Goal: Information Seeking & Learning: Learn about a topic

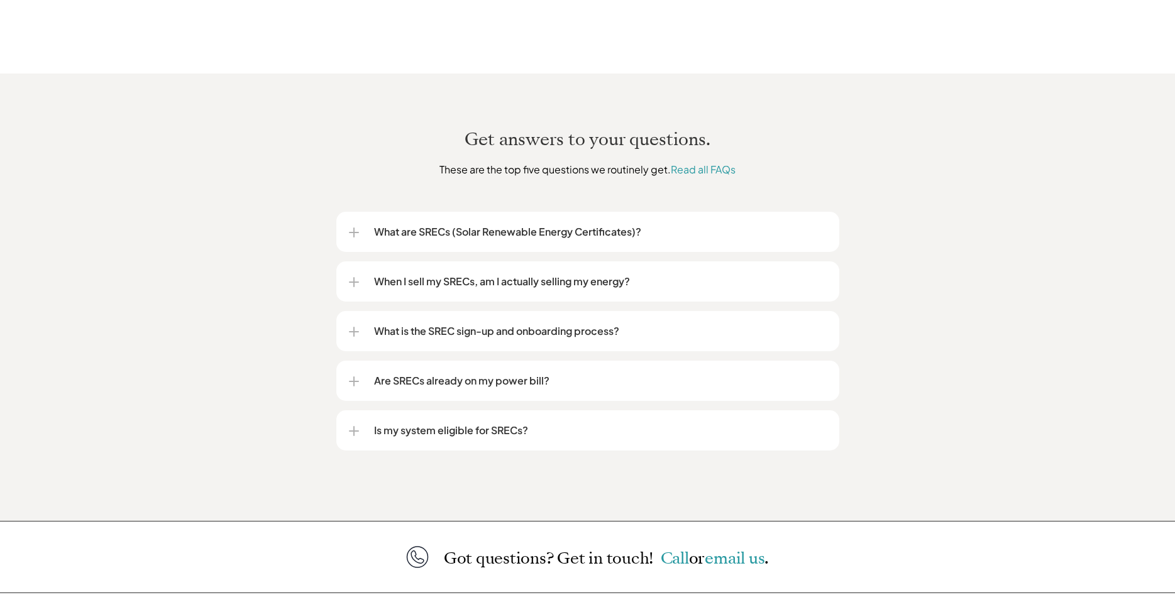
scroll to position [1417, 0]
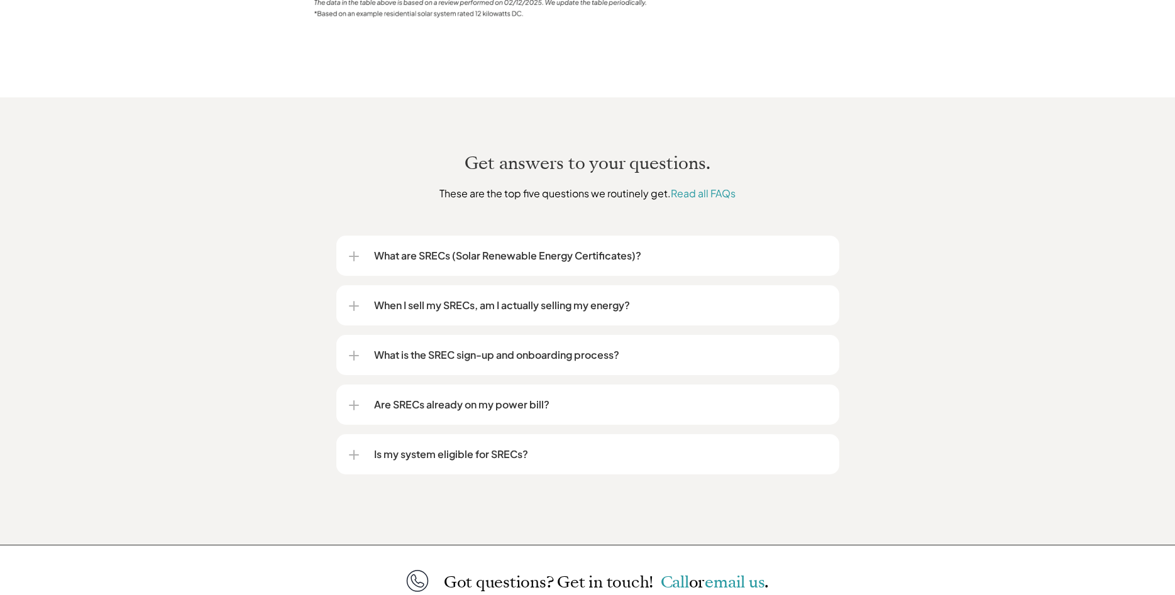
click at [518, 257] on div "What are SRECs (Solar Renewable Energy Certificates)?" at bounding box center [588, 256] width 478 height 40
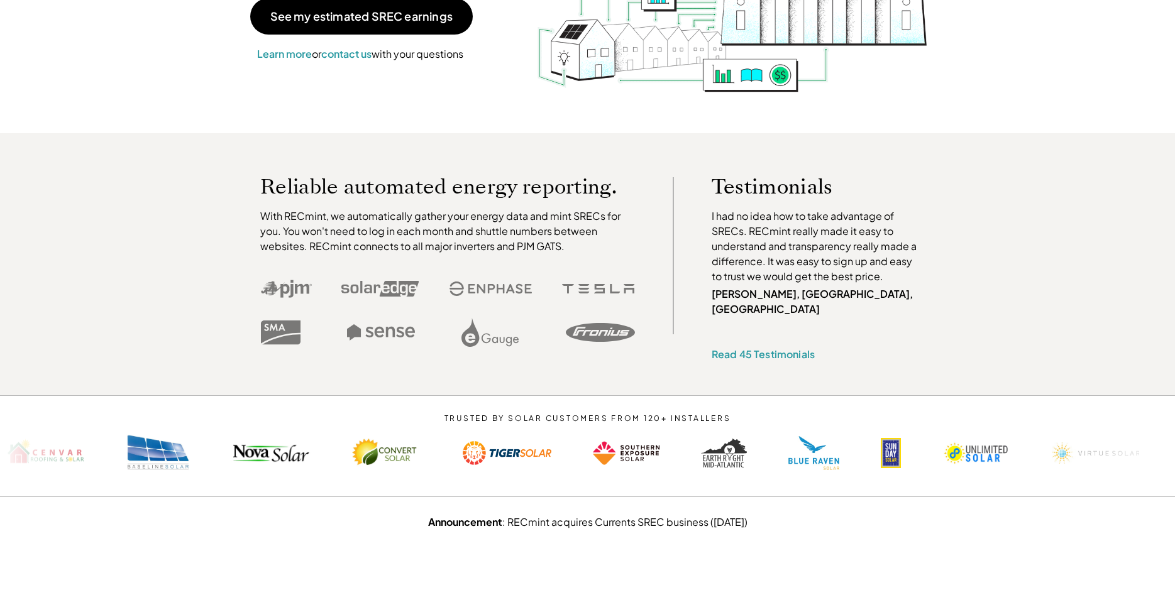
scroll to position [0, 0]
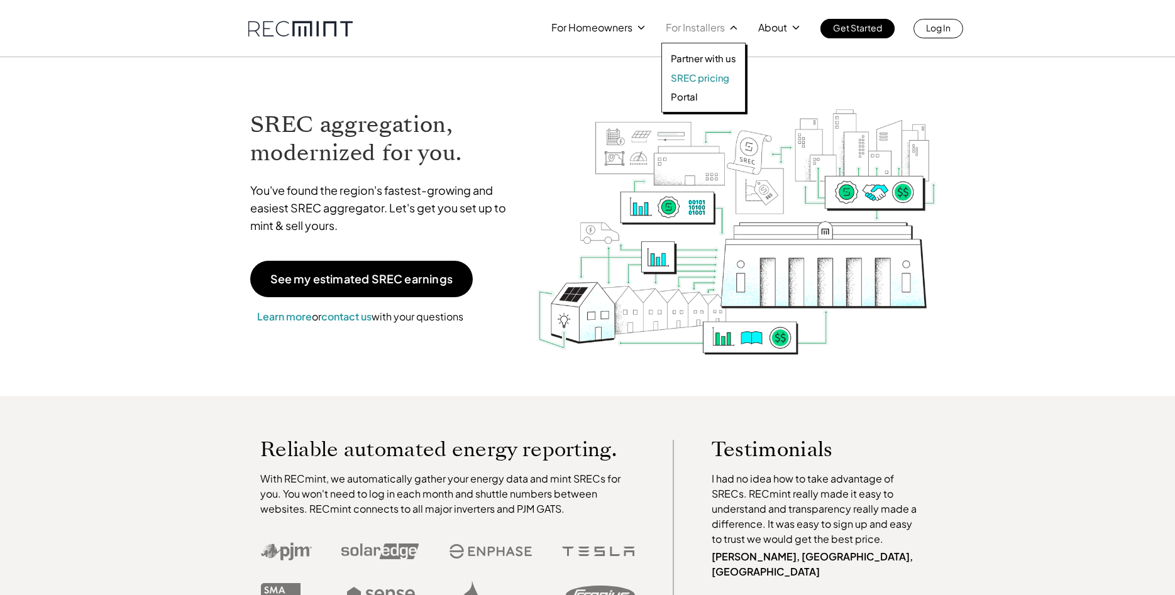
click at [709, 80] on p "SREC pricing" at bounding box center [700, 78] width 58 height 13
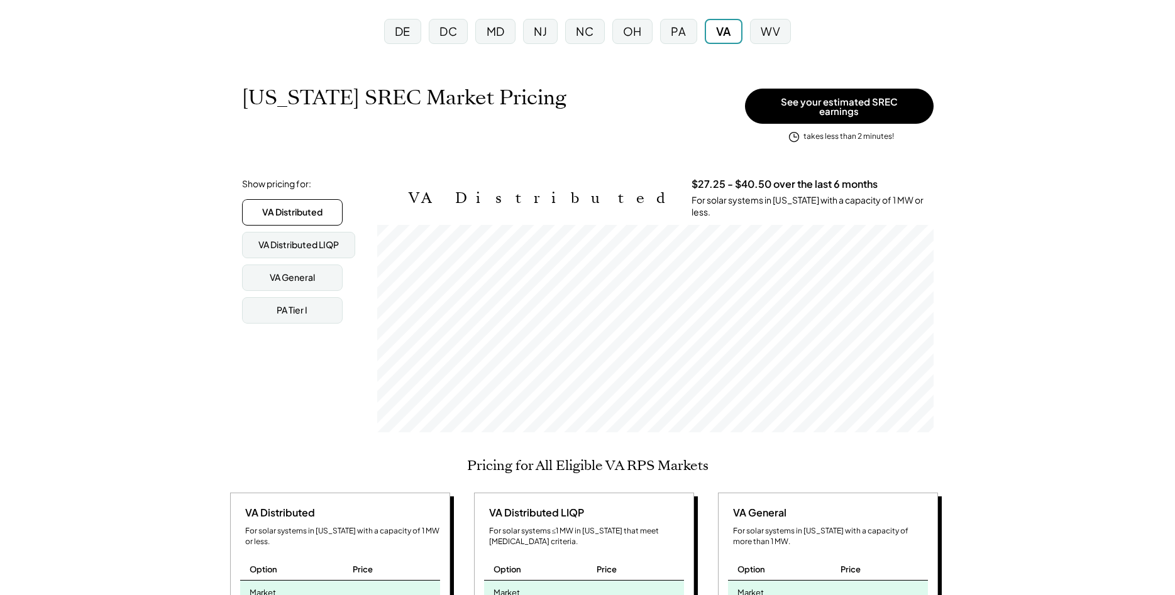
scroll to position [207, 556]
click at [281, 243] on div "VA Distributed LIQP" at bounding box center [298, 245] width 80 height 13
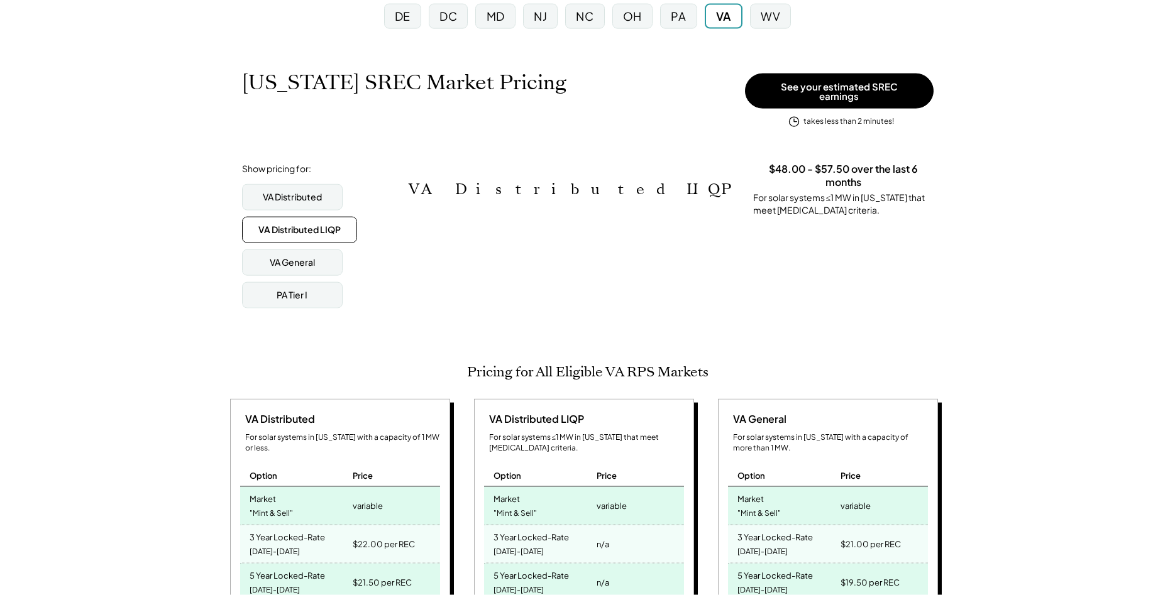
scroll to position [128, 0]
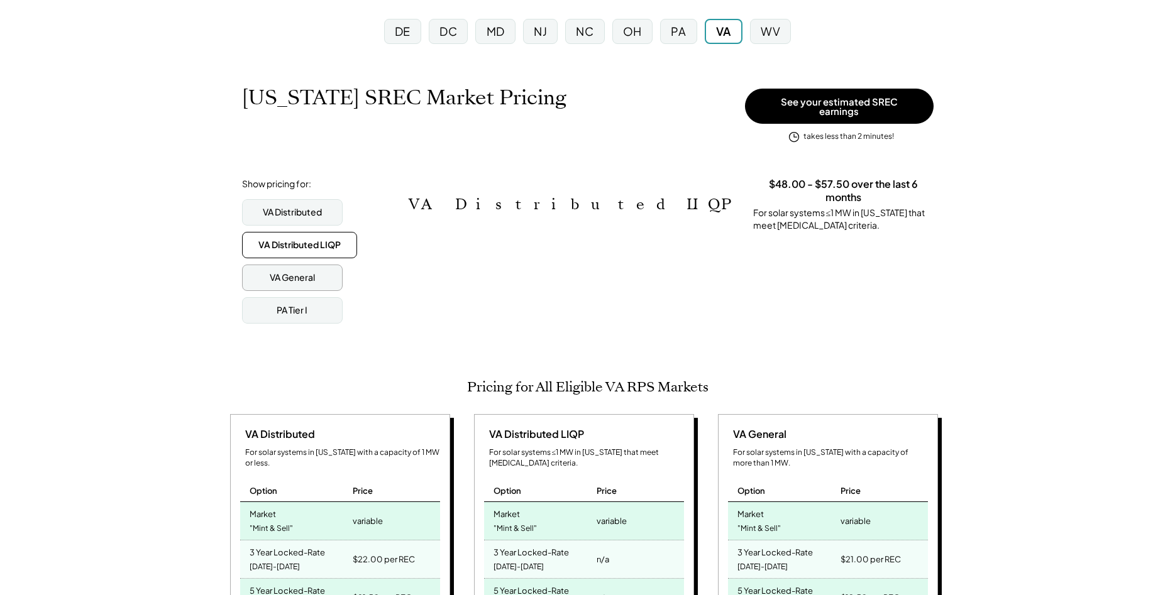
click at [285, 272] on div "VA General" at bounding box center [292, 278] width 45 height 13
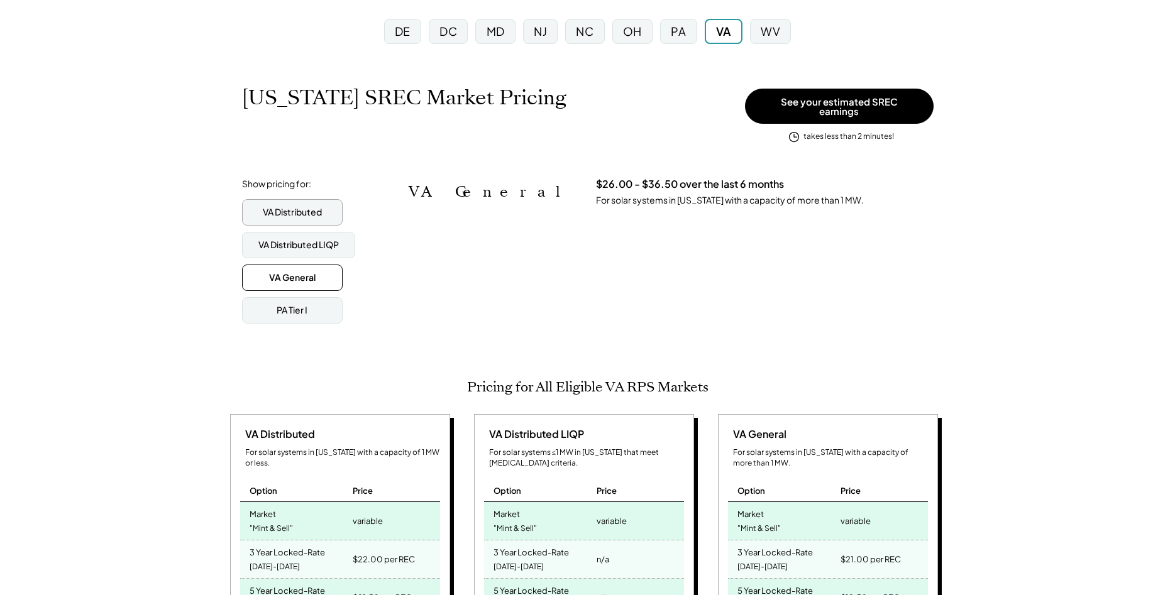
click at [322, 211] on div "VA Distributed" at bounding box center [292, 212] width 59 height 13
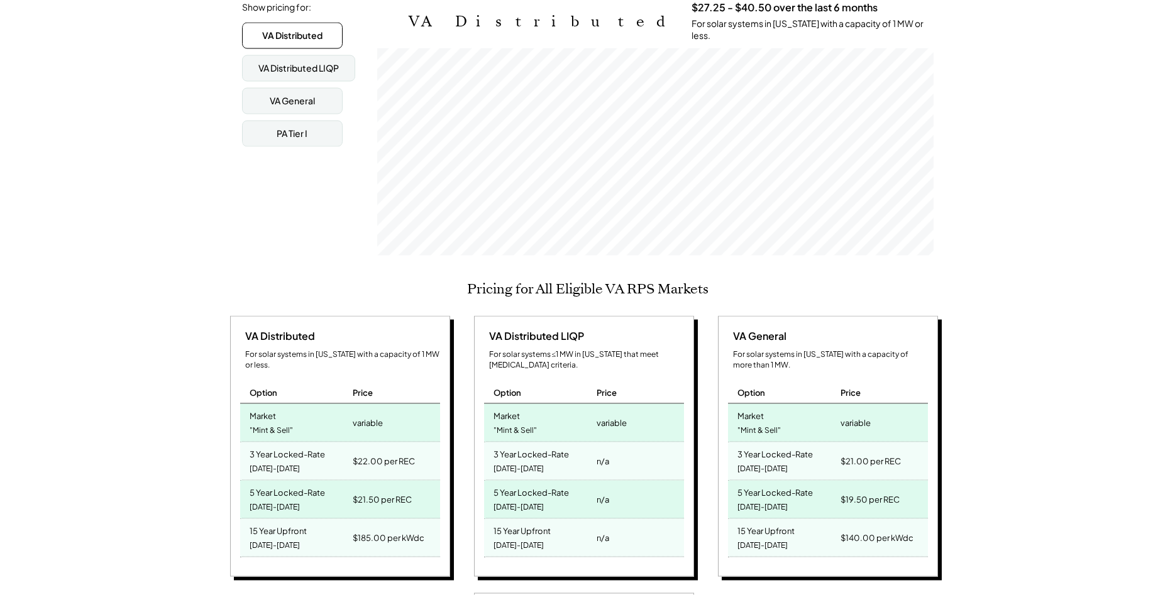
scroll to position [0, 0]
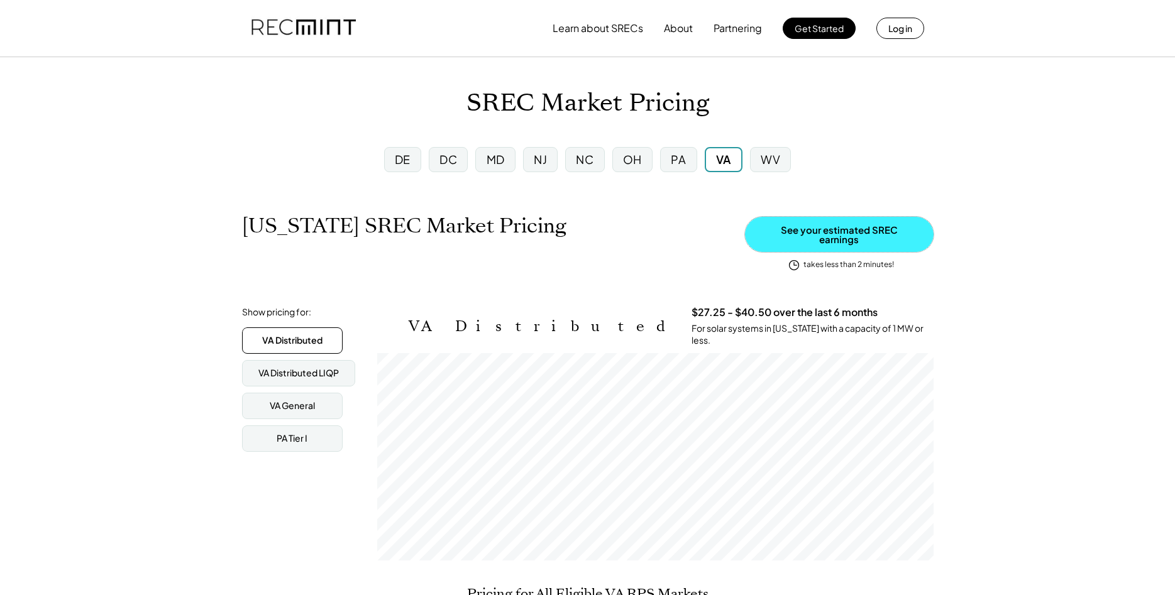
click at [830, 234] on button "See your estimated SREC earnings" at bounding box center [839, 234] width 189 height 35
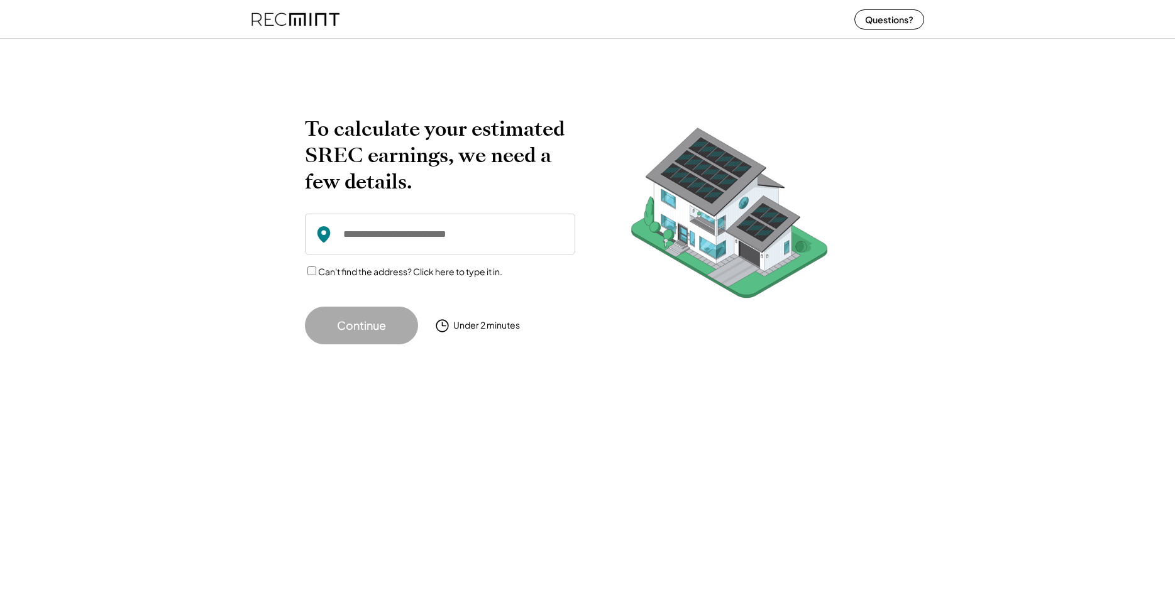
click at [433, 214] on input "input" at bounding box center [440, 234] width 270 height 41
click at [489, 238] on input "input" at bounding box center [440, 234] width 270 height 41
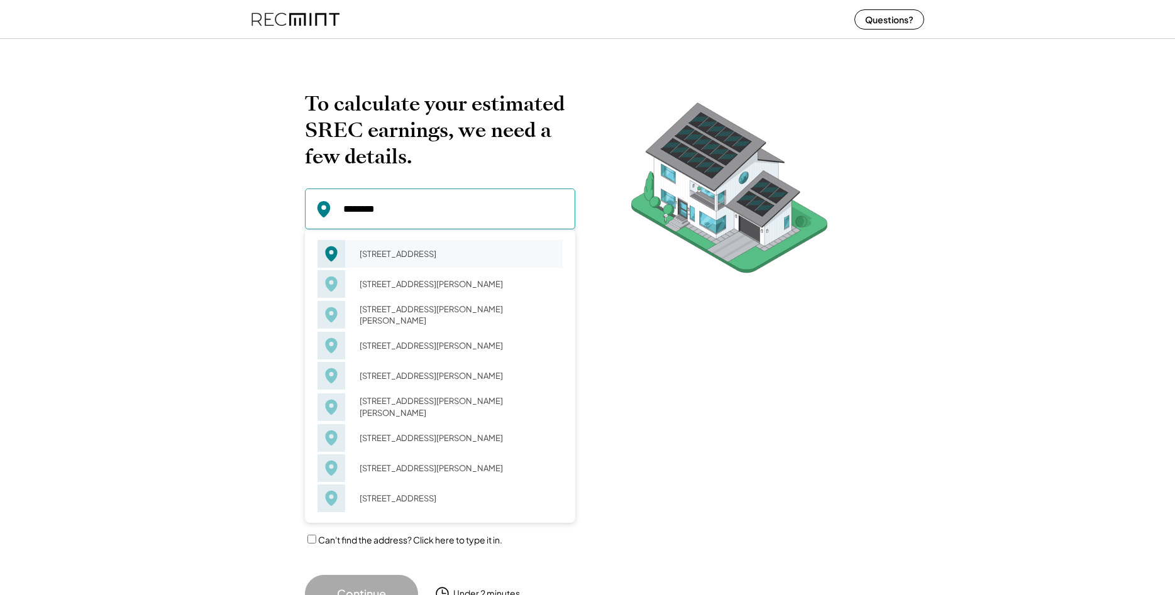
click at [437, 249] on div "2309 Jersey Pine Rdg Charlottesville, VA 22911" at bounding box center [456, 254] width 211 height 18
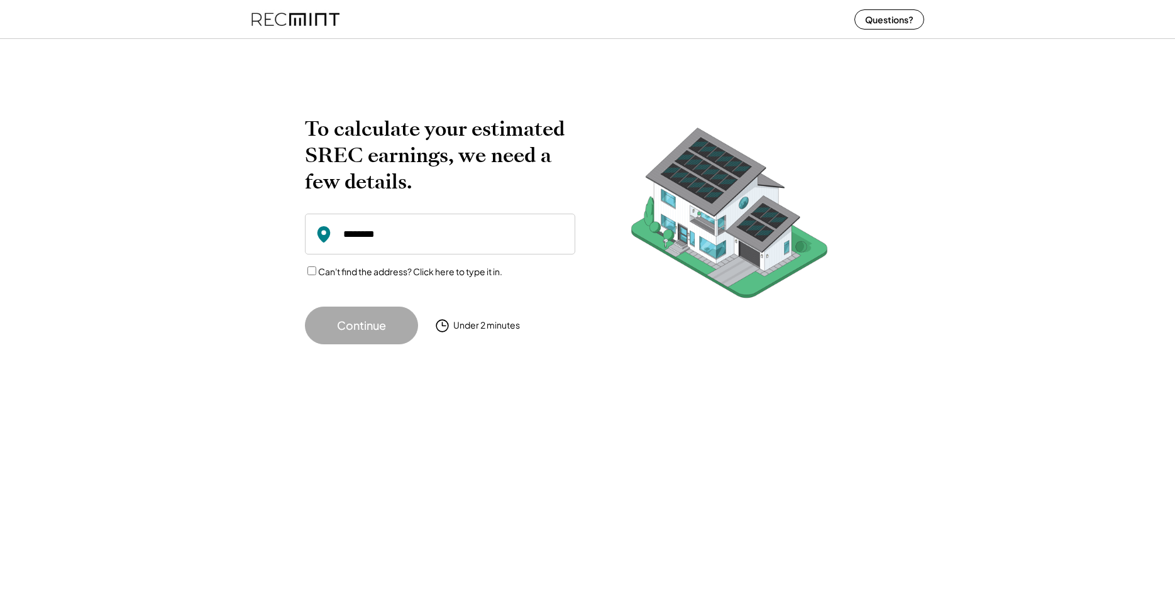
type input "**********"
click at [365, 323] on button "Continue" at bounding box center [361, 326] width 113 height 38
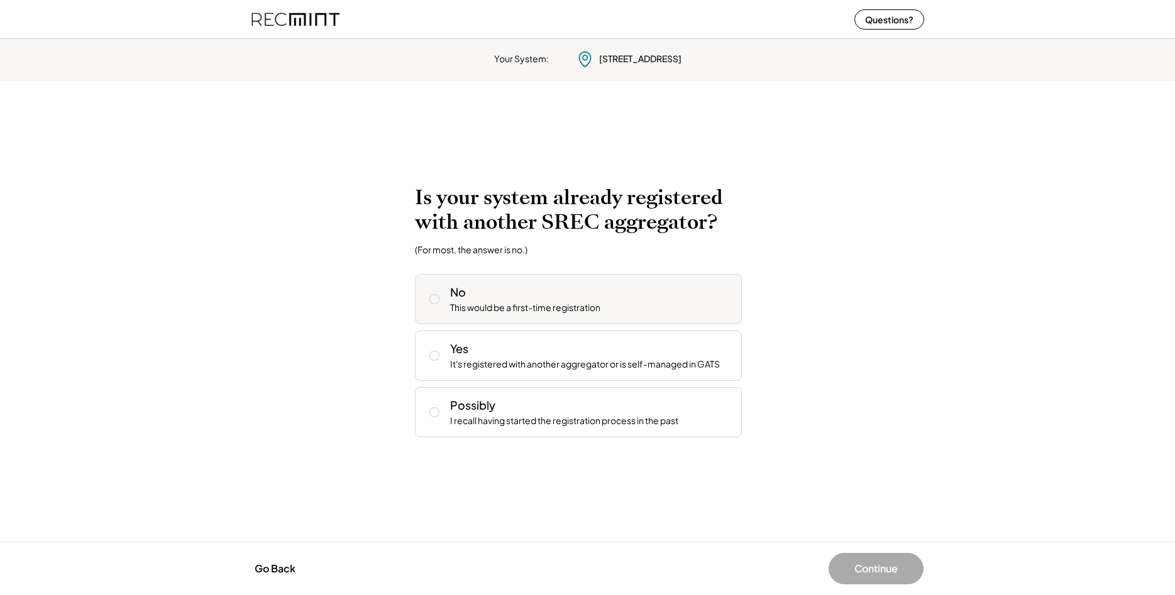
click at [452, 297] on div "No" at bounding box center [458, 292] width 16 height 16
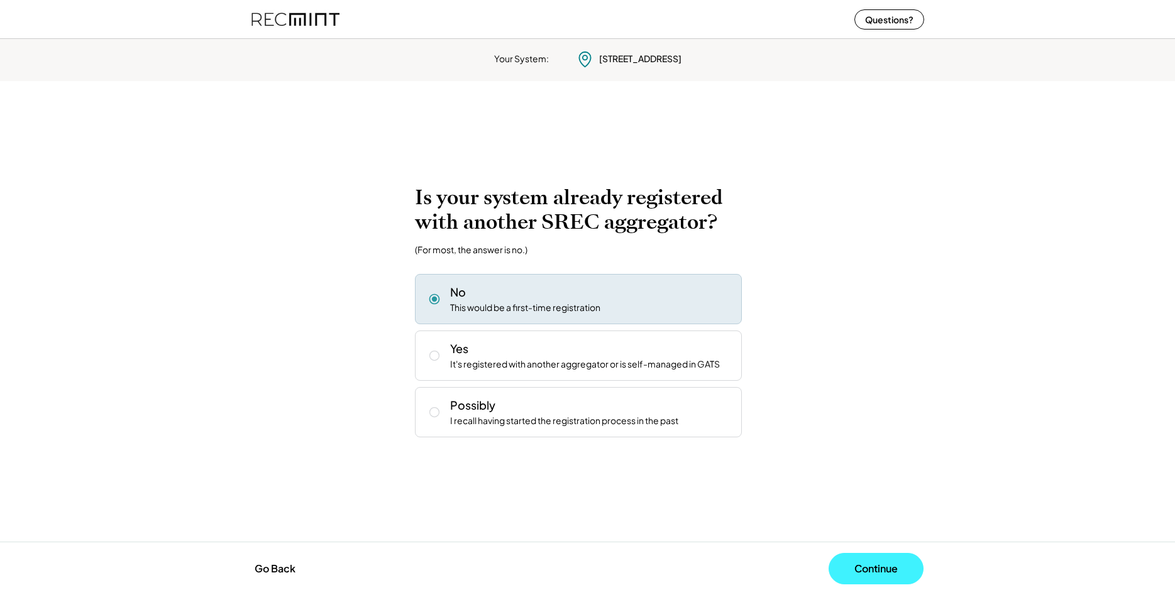
click at [889, 571] on button "Continue" at bounding box center [876, 568] width 95 height 31
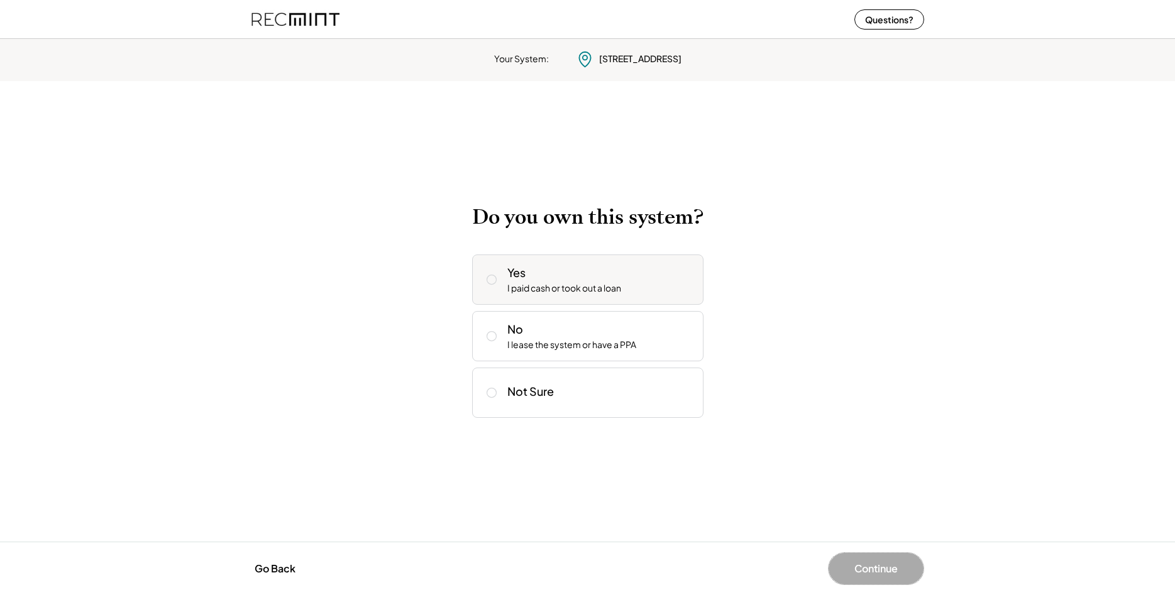
click at [615, 284] on div "I paid cash or took out a loan" at bounding box center [564, 288] width 114 height 13
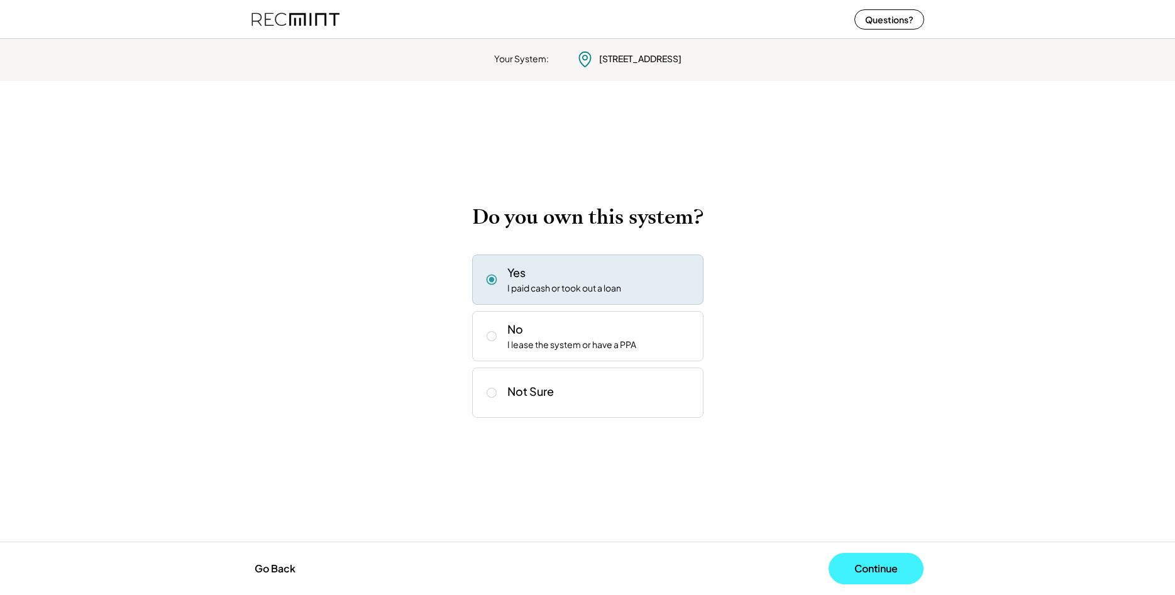
click at [860, 577] on button "Continue" at bounding box center [876, 568] width 95 height 31
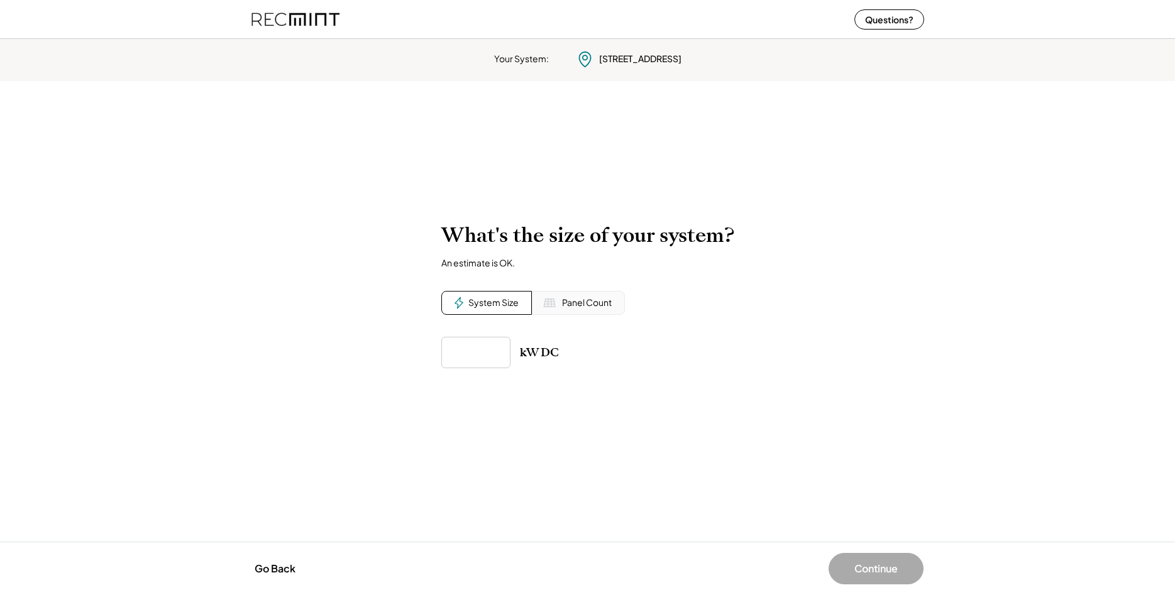
click at [487, 354] on input "input" at bounding box center [475, 352] width 69 height 31
click at [485, 348] on input "input" at bounding box center [475, 352] width 69 height 31
click at [481, 362] on input "input" at bounding box center [475, 352] width 69 height 31
click at [731, 454] on div "Your System: 2309 Jersey Pine Rdg Charlottesville, VA 22911 To calculate your e…" at bounding box center [587, 314] width 1175 height 561
click at [489, 346] on input "input" at bounding box center [475, 352] width 69 height 31
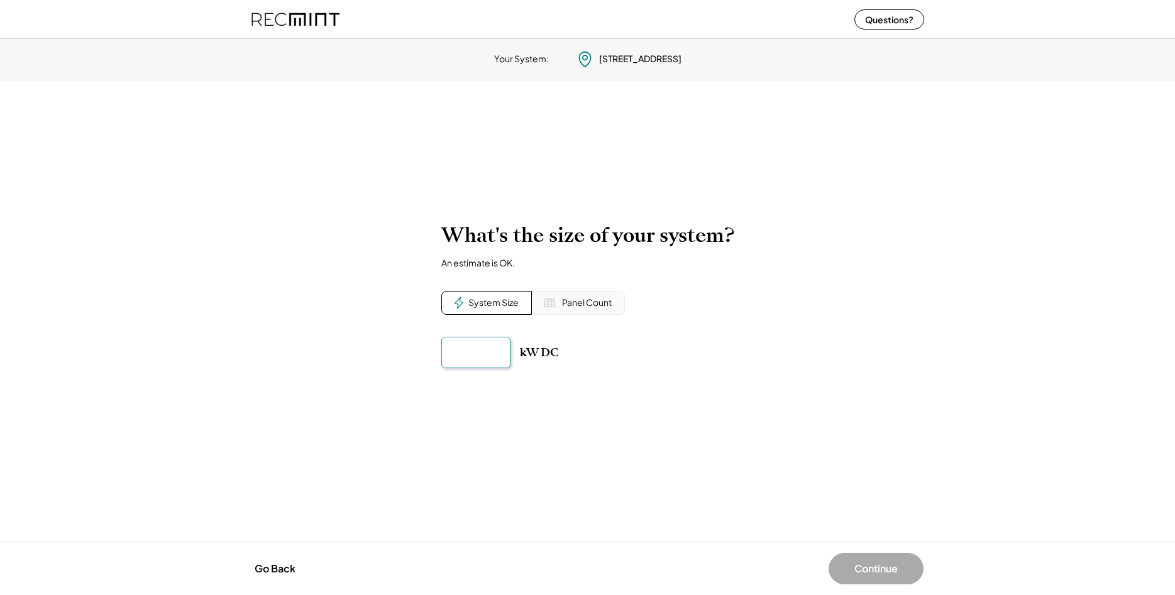
click at [485, 357] on input "input" at bounding box center [475, 352] width 69 height 31
click at [578, 295] on div "Panel Count" at bounding box center [578, 303] width 93 height 24
click at [486, 362] on input "input" at bounding box center [475, 352] width 69 height 31
drag, startPoint x: 487, startPoint y: 355, endPoint x: 409, endPoint y: 356, distance: 78.0
click at [441, 356] on input "input" at bounding box center [475, 352] width 69 height 31
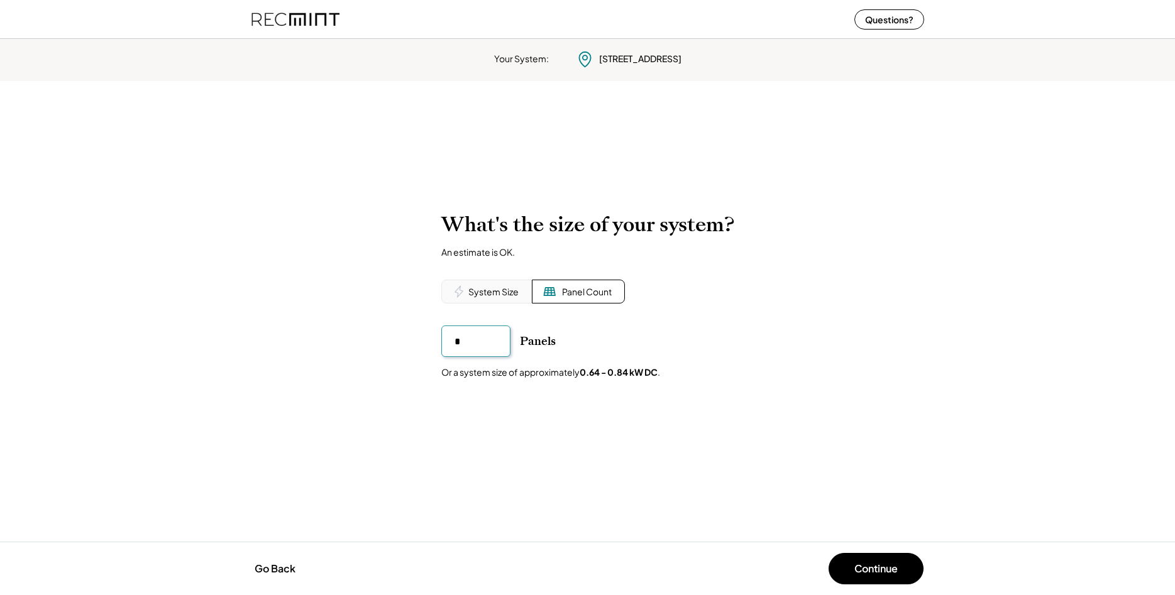
type input "**"
click at [912, 351] on div "To calculate your estimated SREC earnings, we need a few details. 2309 Jersey P…" at bounding box center [587, 311] width 1175 height 223
click at [911, 394] on div "To calculate your estimated SREC earnings, we need a few details. 2309 Jersey P…" at bounding box center [587, 311] width 1175 height 223
click at [869, 571] on button "Continue" at bounding box center [876, 568] width 95 height 31
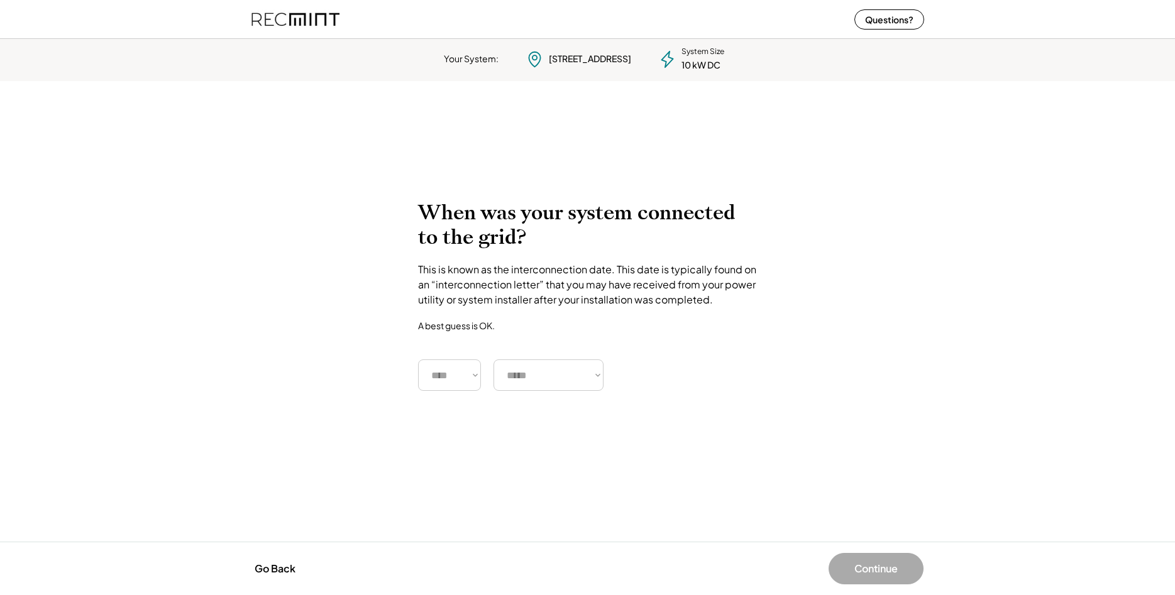
click at [746, 326] on div "When was your system connected to the grid? This is known as the interconnectio…" at bounding box center [587, 296] width 339 height 190
click at [418, 360] on select "**** **** **** **** **** **** **** **** **** **** **** **** **** **** ****" at bounding box center [449, 375] width 63 height 31
select select "****"
click option "****" at bounding box center [0, 0] width 0 height 0
click at [646, 318] on div "When was your system connected to the grid? This is known as the interconnectio…" at bounding box center [587, 296] width 339 height 190
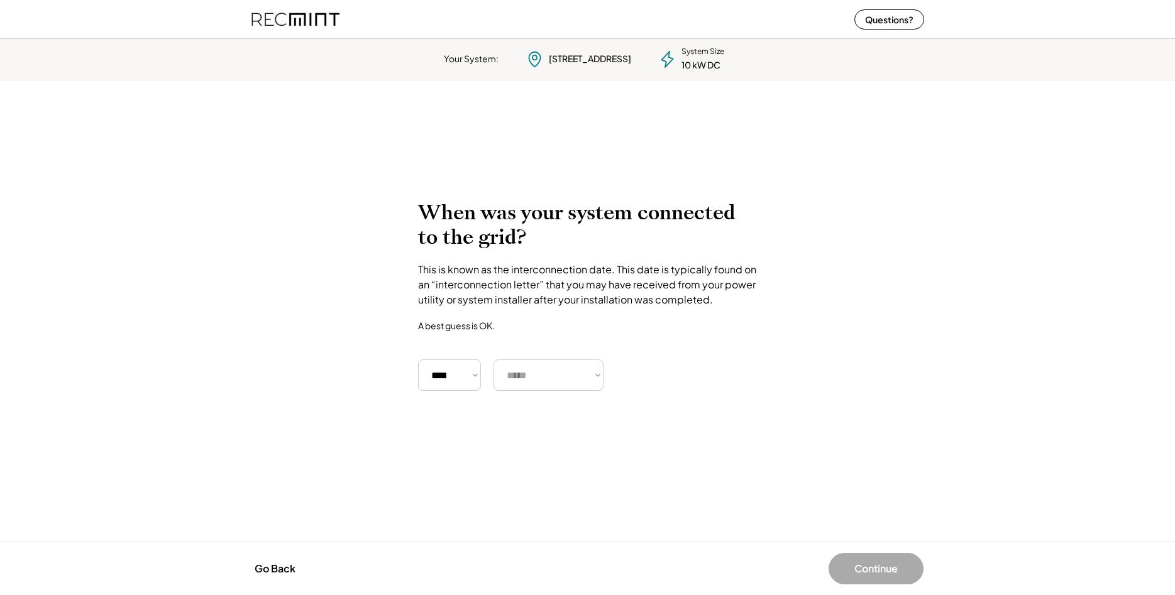
click at [494, 360] on select "***** ******* ******** ***** ***** *** **** **** ****** ********* ******* *****…" at bounding box center [549, 375] width 110 height 31
select select "*********"
click option "*******" at bounding box center [0, 0] width 0 height 0
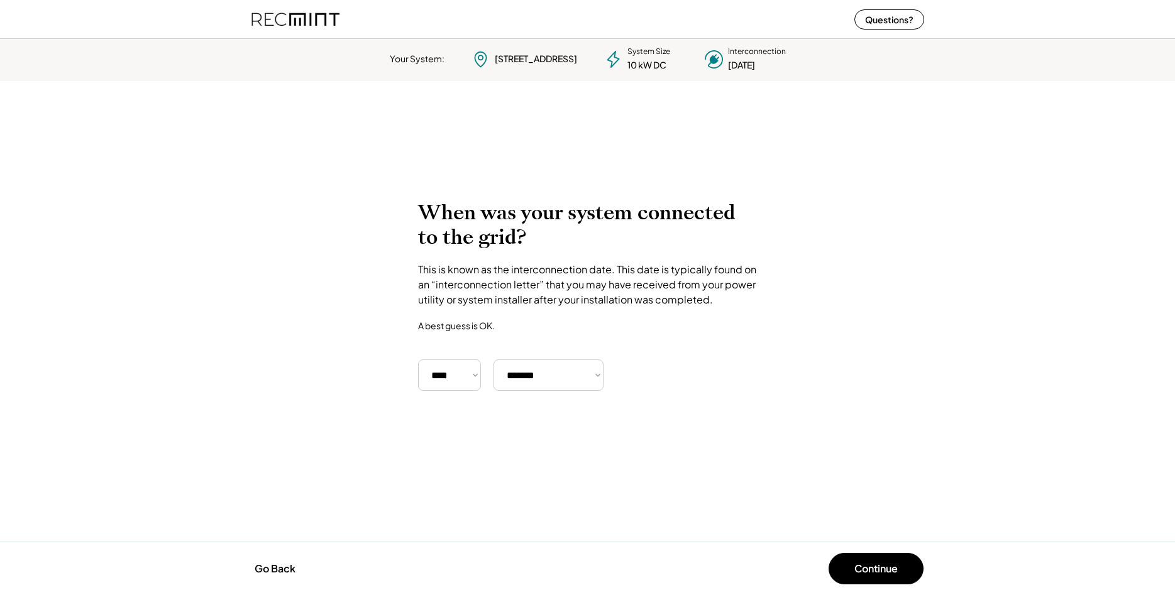
click at [749, 318] on div "When was your system connected to the grid? This is known as the interconnectio…" at bounding box center [587, 296] width 339 height 190
click at [873, 578] on button "Continue" at bounding box center [876, 568] width 95 height 31
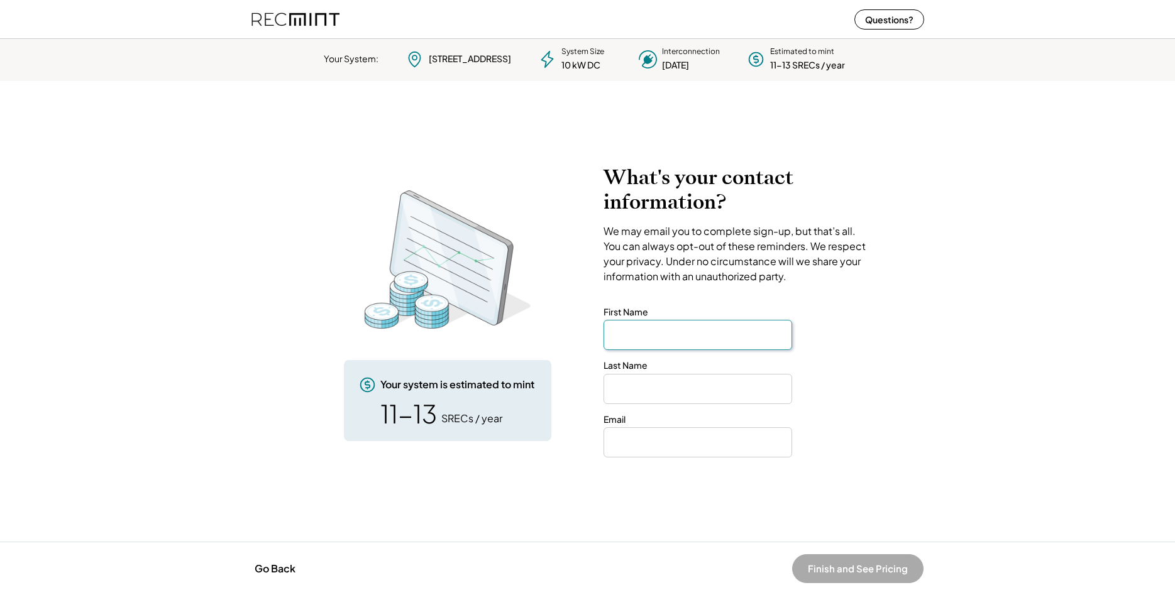
click at [672, 344] on input "input" at bounding box center [698, 335] width 189 height 30
type input "******"
click at [665, 381] on input "input" at bounding box center [698, 389] width 189 height 30
type input "*********"
click at [680, 455] on input "email" at bounding box center [698, 443] width 189 height 30
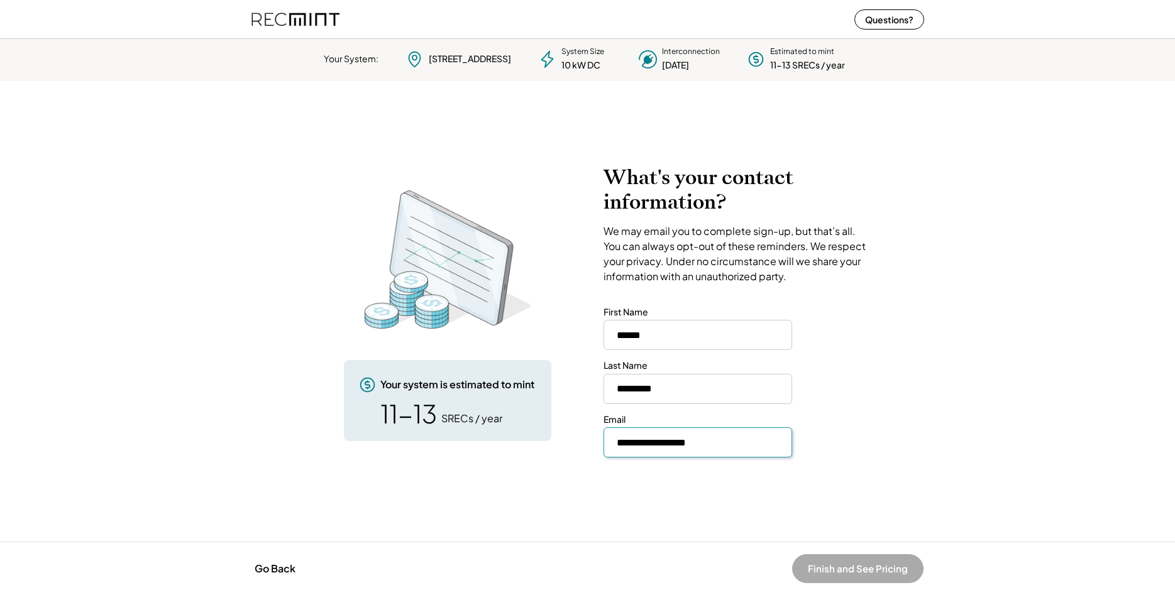
type input "**********"
click at [950, 394] on div "To calculate your estimated SREC earnings, we need a few details. 2309 Jersey P…" at bounding box center [587, 312] width 1175 height 318
click at [959, 292] on div "To calculate your estimated SREC earnings, we need a few details. 2309 Jersey P…" at bounding box center [587, 312] width 1175 height 318
click at [871, 359] on div "To calculate your estimated SREC earnings, we need a few details. 2309 Jersey P…" at bounding box center [587, 312] width 1175 height 318
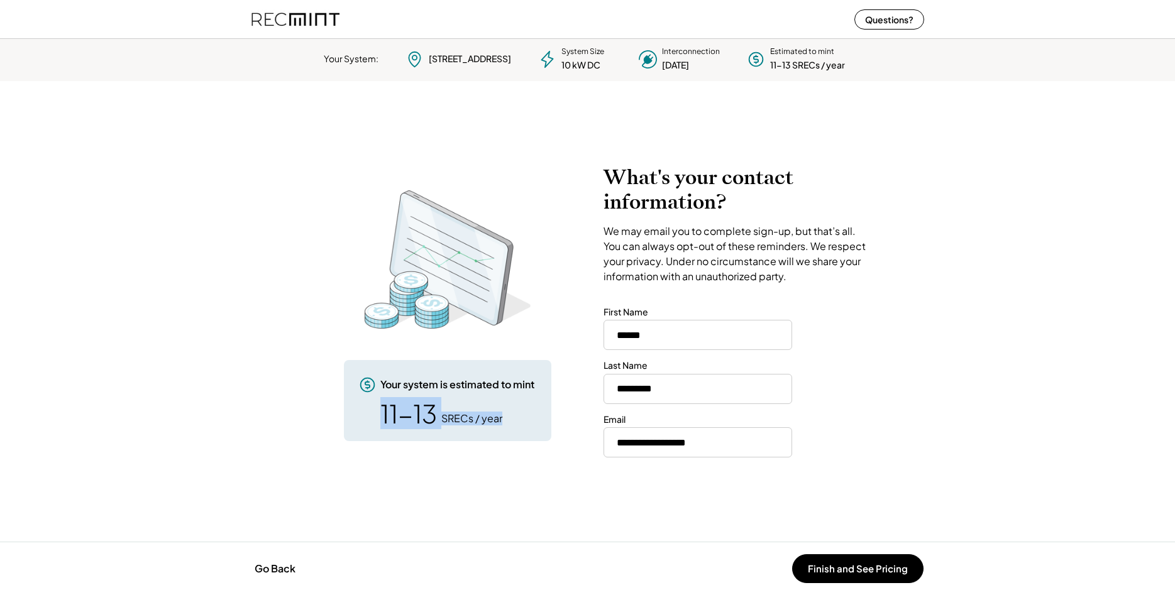
drag, startPoint x: 380, startPoint y: 407, endPoint x: 532, endPoint y: 412, distance: 152.2
click at [526, 412] on div "11-13 SRECs / year" at bounding box center [459, 413] width 158 height 25
click at [497, 421] on div "SRECs / year" at bounding box center [471, 419] width 61 height 14
drag, startPoint x: 510, startPoint y: 417, endPoint x: 377, endPoint y: 425, distance: 134.2
click at [377, 425] on div "Your system is estimated to mint 11-13 SRECs / year" at bounding box center [447, 400] width 207 height 81
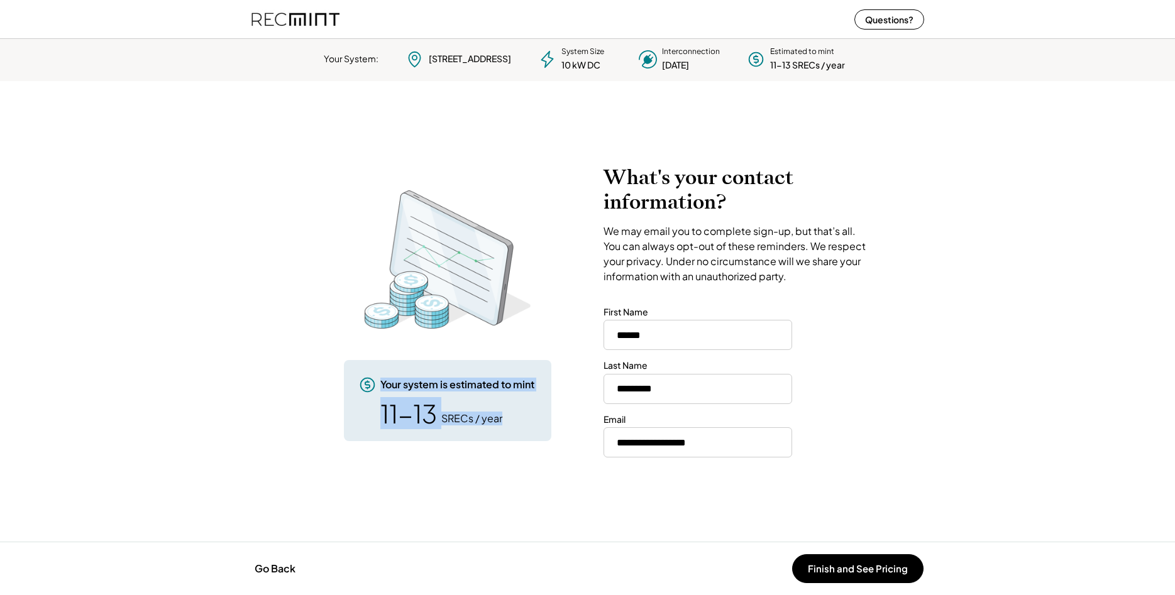
click at [381, 417] on div "11-13" at bounding box center [408, 413] width 57 height 25
drag, startPoint x: 503, startPoint y: 410, endPoint x: 366, endPoint y: 400, distance: 137.4
click at [366, 400] on div "Your system is estimated to mint 11-13 SRECs / year" at bounding box center [447, 400] width 207 height 81
click at [406, 407] on div "11-13" at bounding box center [408, 413] width 57 height 25
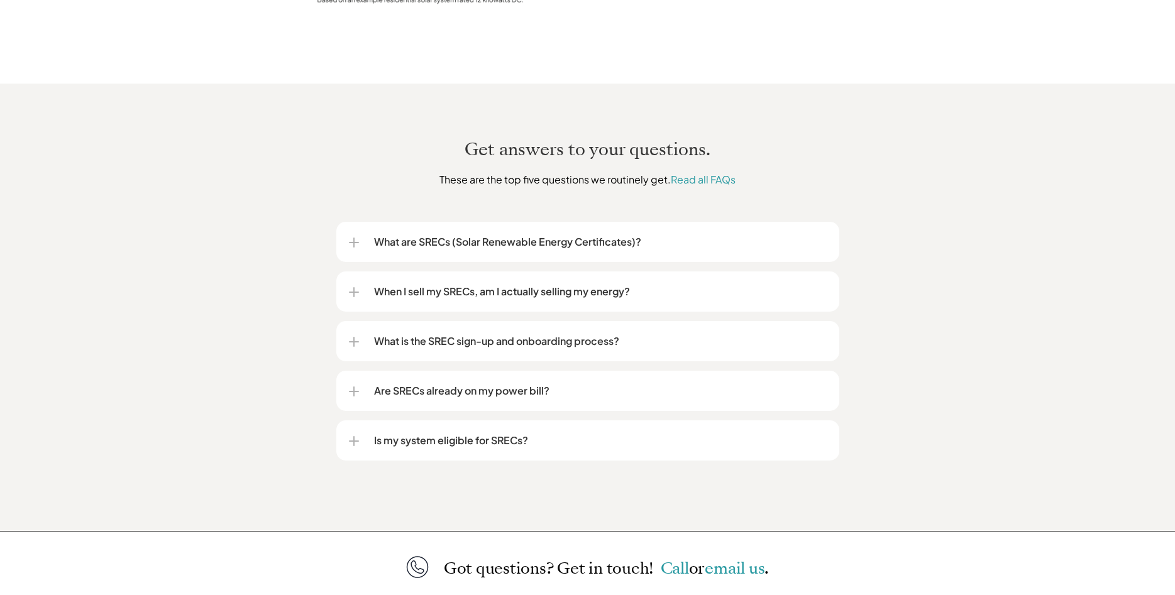
scroll to position [1411, 0]
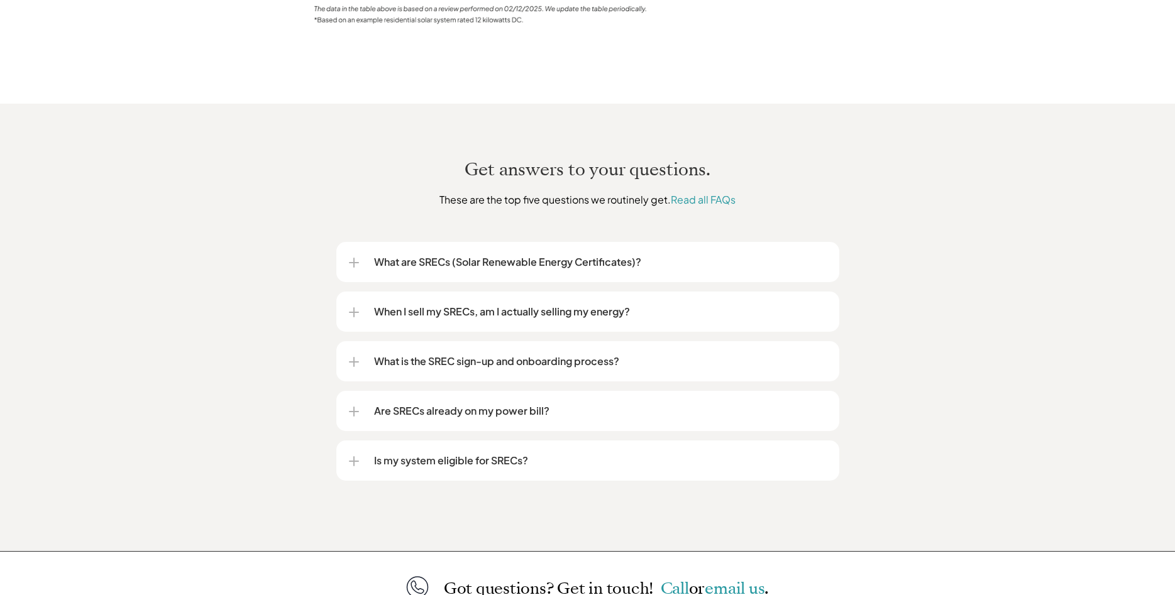
click at [508, 404] on p "Are SRECs already on my power bill?" at bounding box center [600, 411] width 453 height 15
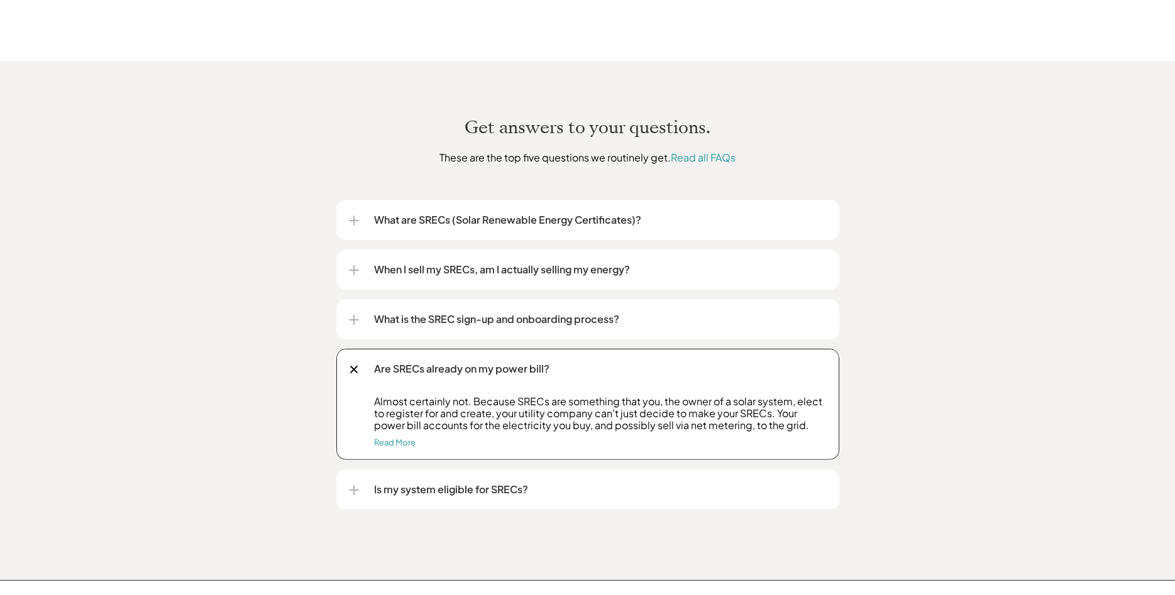
scroll to position [1475, 0]
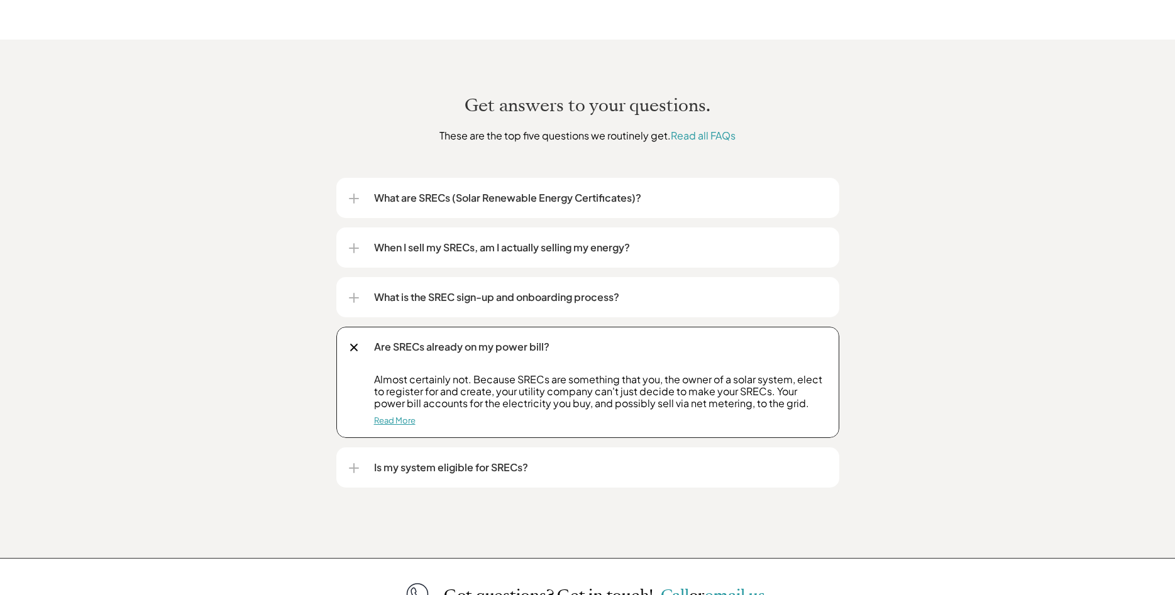
click at [388, 416] on link "Read More" at bounding box center [394, 421] width 41 height 10
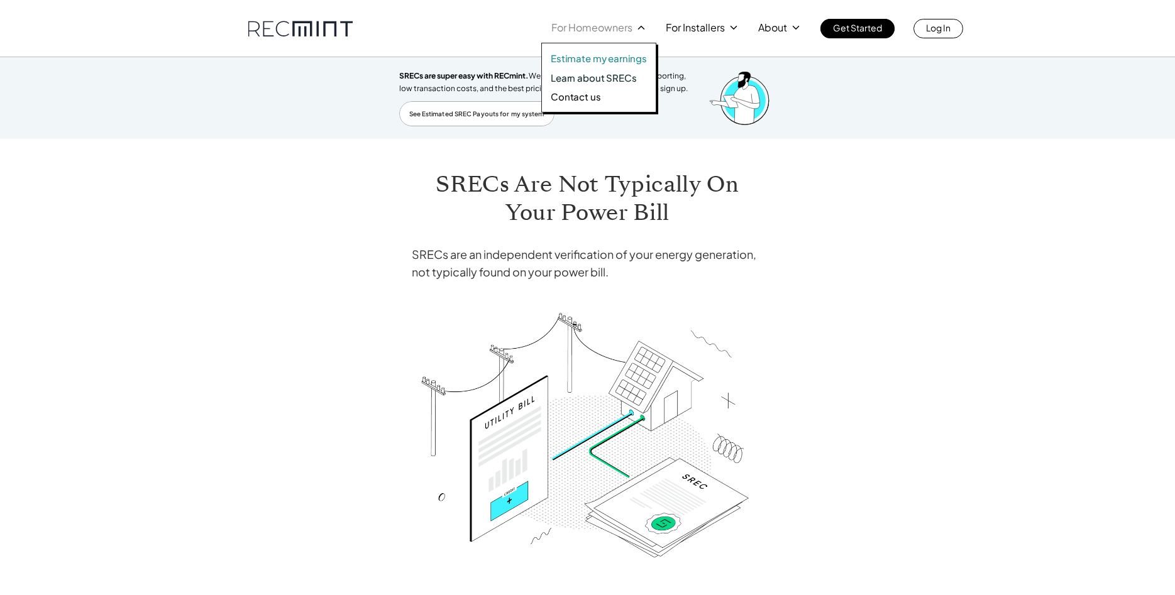
click at [617, 58] on p "Estimate my earnings" at bounding box center [599, 58] width 96 height 13
click at [582, 79] on p "Learn about SRECs" at bounding box center [594, 78] width 86 height 13
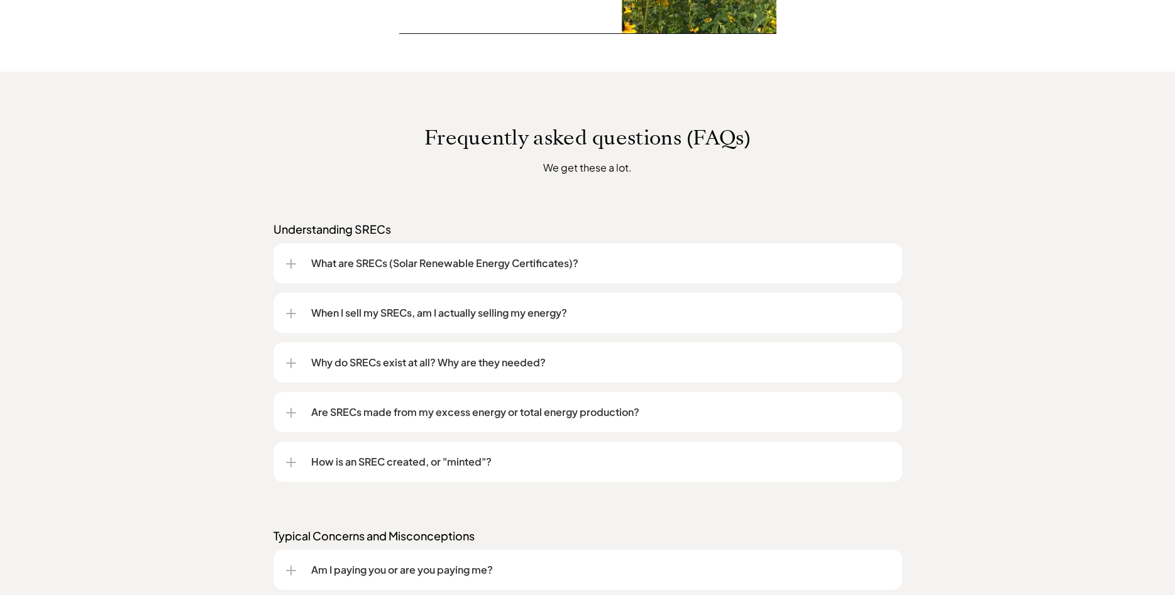
scroll to position [898, 0]
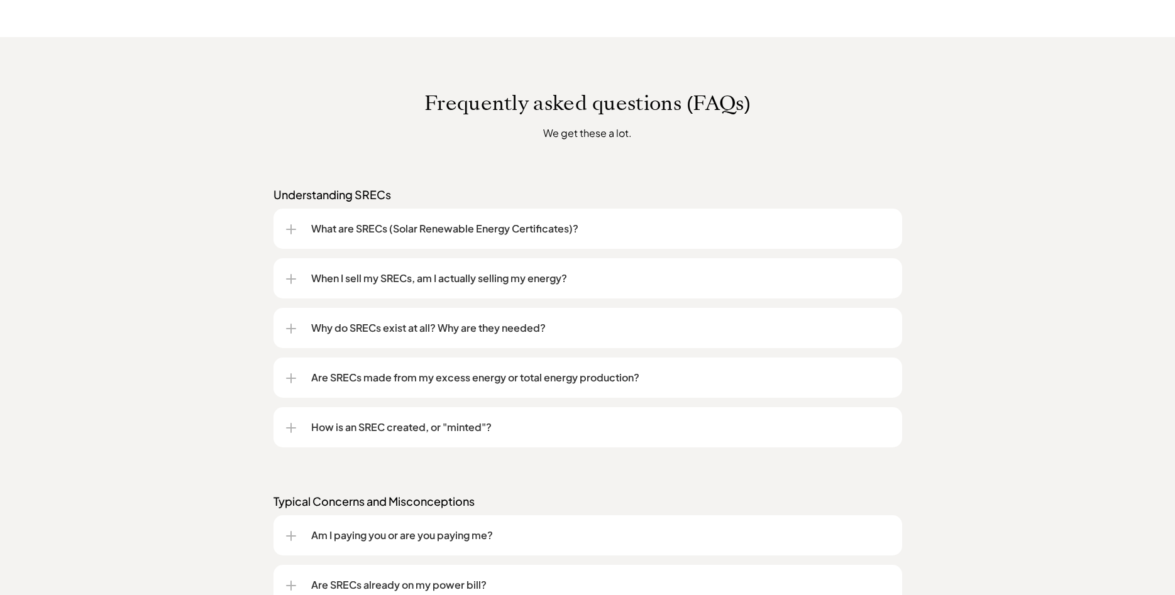
click at [505, 220] on div "What are SRECs (Solar Renewable Energy Certificates)?" at bounding box center [588, 229] width 604 height 40
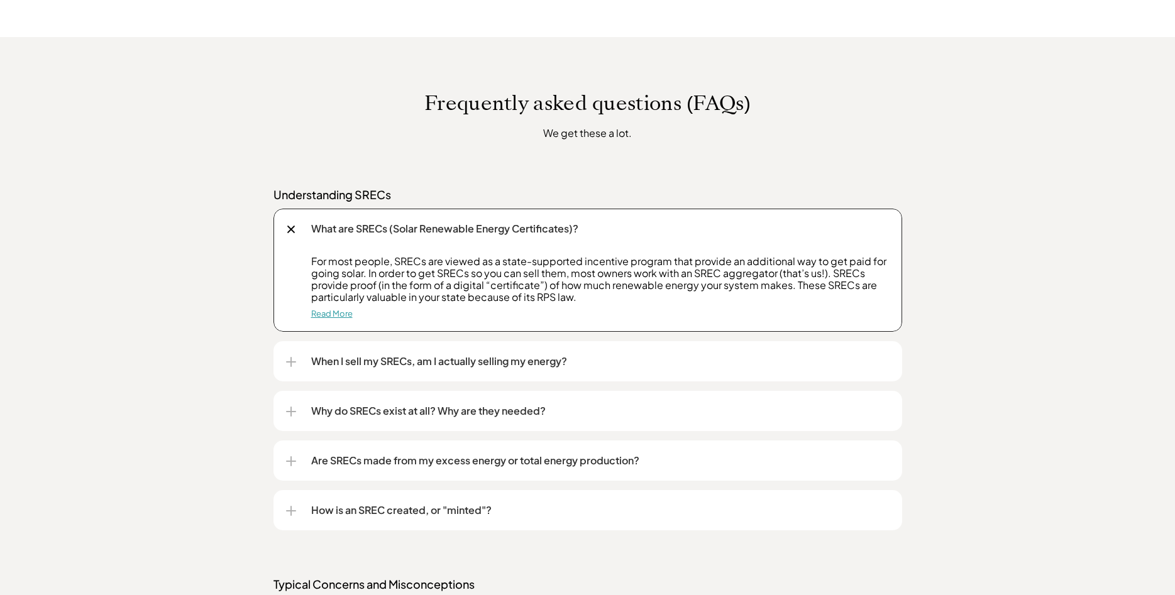
click at [333, 316] on link "Read More" at bounding box center [331, 314] width 41 height 10
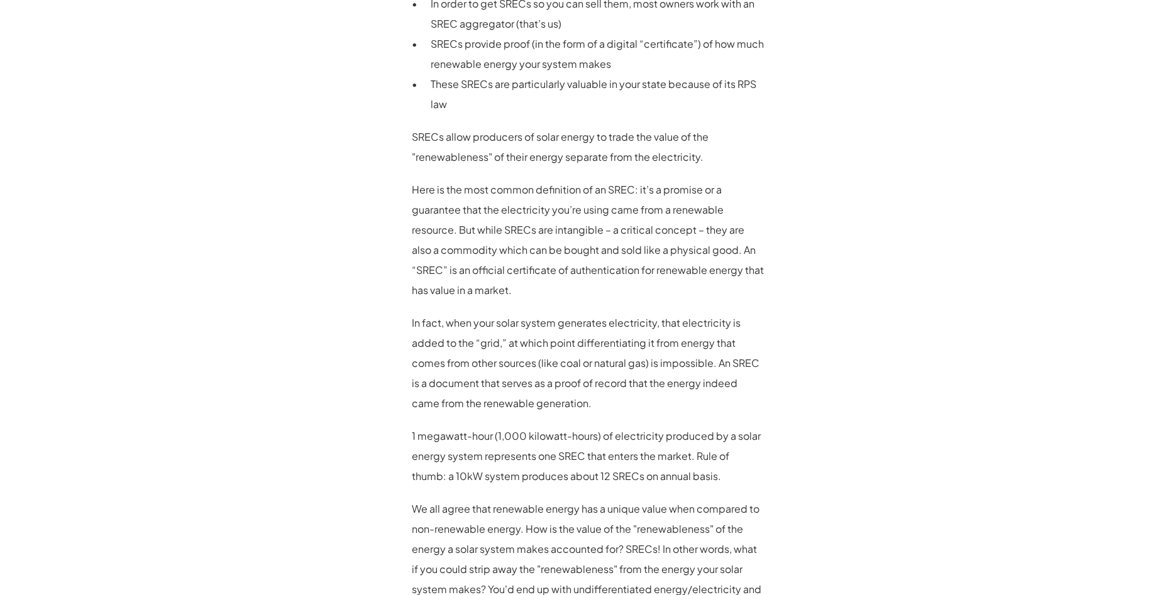
scroll to position [962, 0]
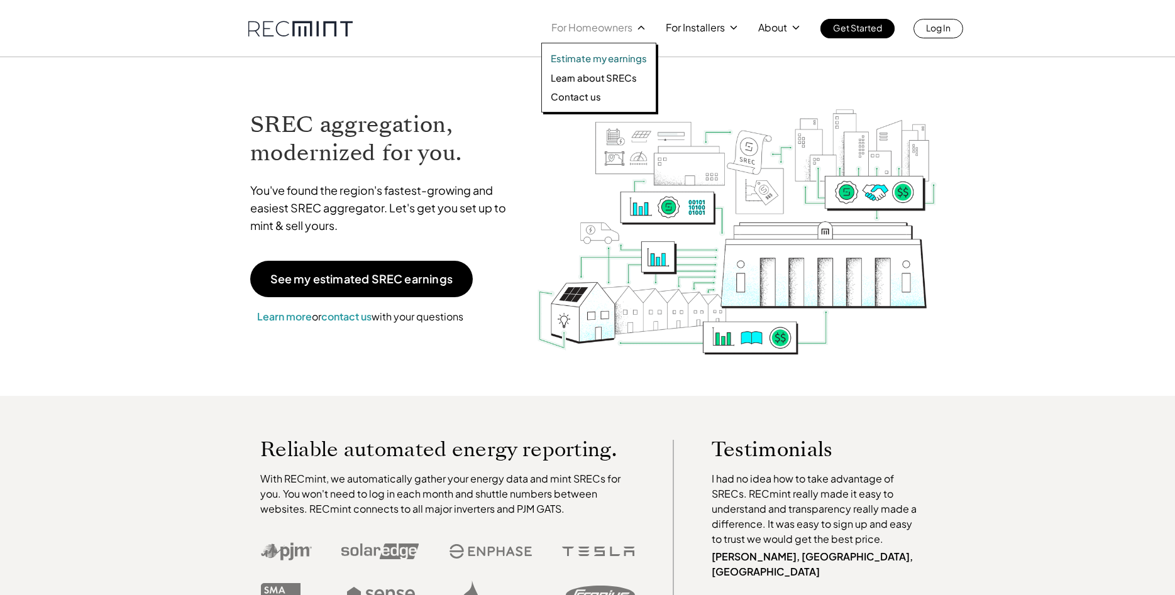
click at [602, 57] on p "Estimate my earnings" at bounding box center [599, 58] width 96 height 13
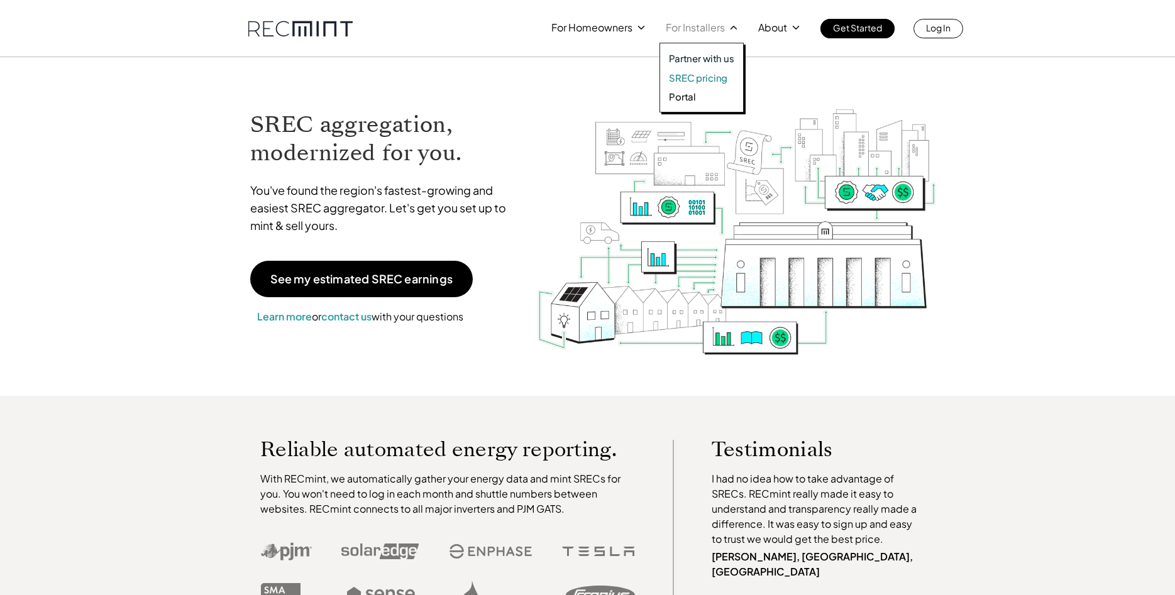
click at [688, 80] on p "SREC pricing" at bounding box center [698, 78] width 58 height 13
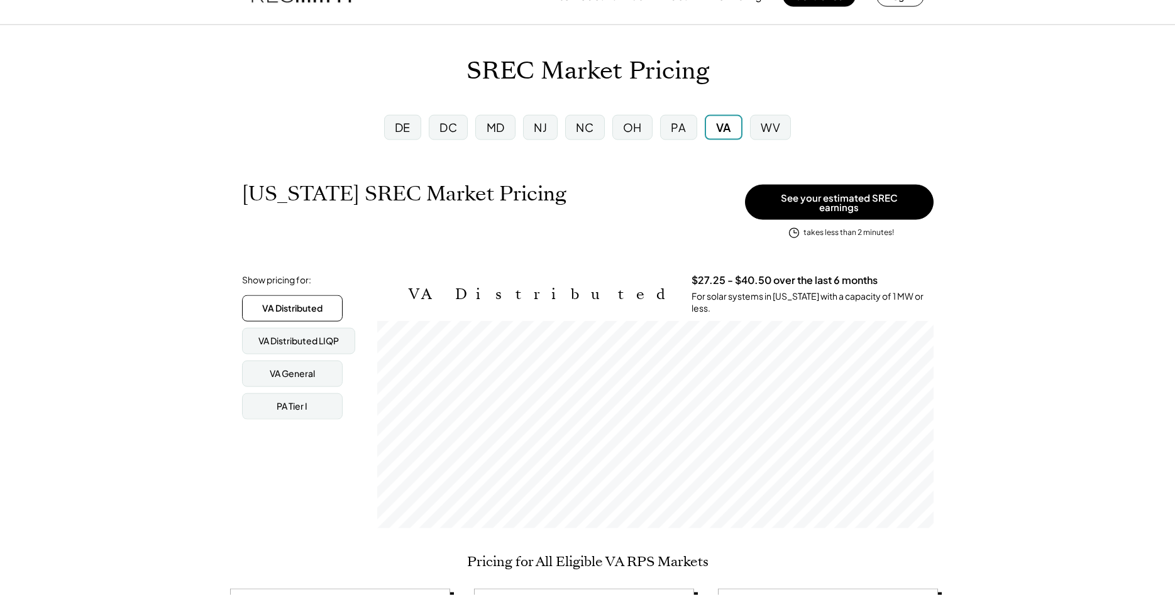
scroll to position [64, 0]
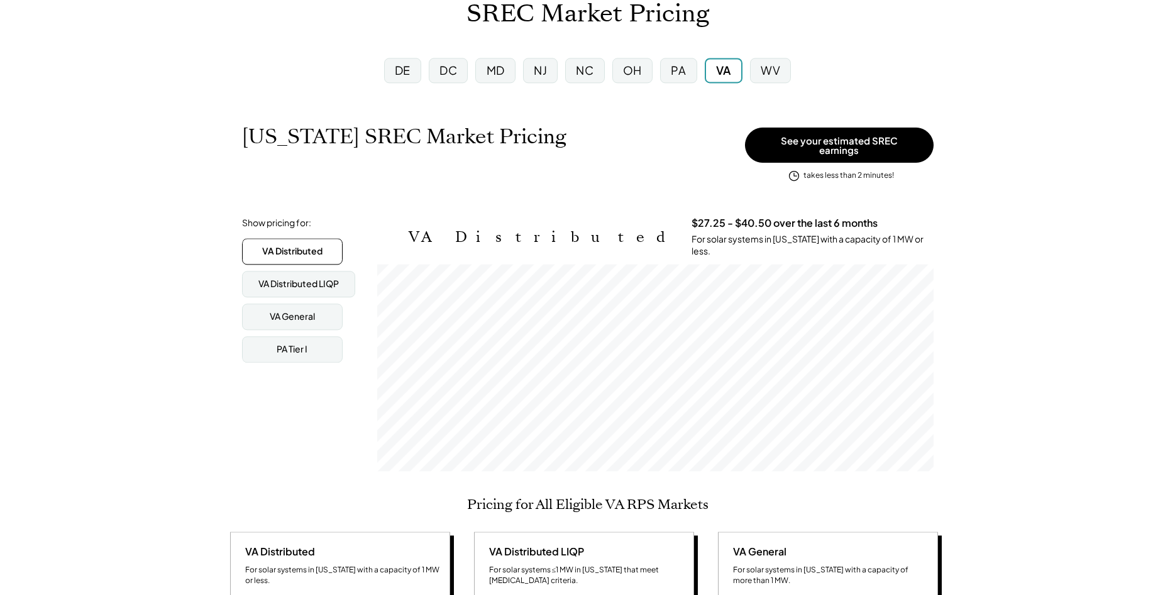
scroll to position [0, 0]
